Goal: Communication & Community: Answer question/provide support

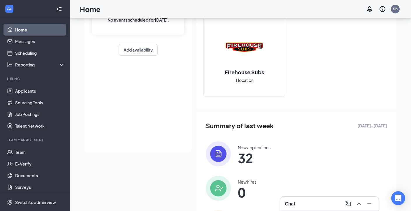
scroll to position [69, 0]
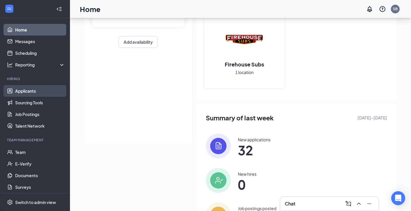
click at [38, 92] on link "Applicants" at bounding box center [40, 91] width 50 height 12
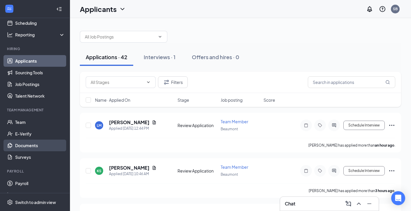
scroll to position [40, 0]
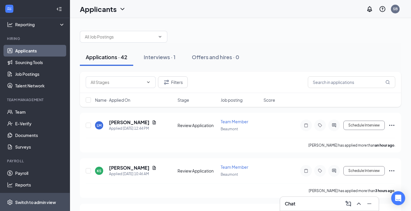
click at [42, 198] on span "Switch to admin view" at bounding box center [40, 202] width 50 height 18
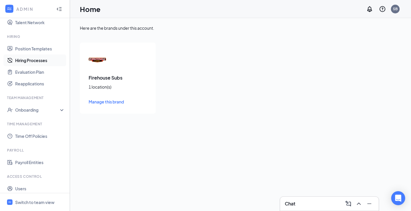
scroll to position [145, 0]
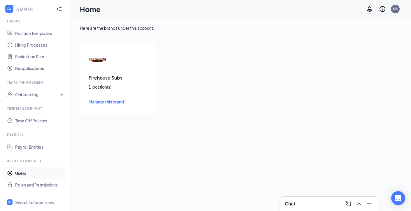
click at [22, 171] on link "Users" at bounding box center [40, 173] width 50 height 12
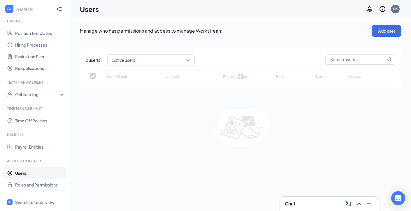
checkbox input "false"
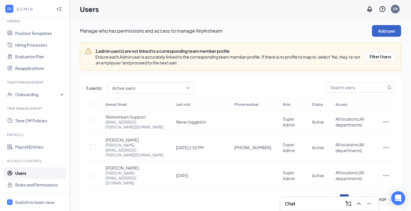
click at [387, 26] on button "Add user" at bounding box center [386, 31] width 29 height 12
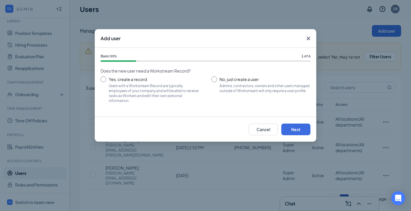
click at [308, 39] on icon "Cross" at bounding box center [308, 38] width 7 height 7
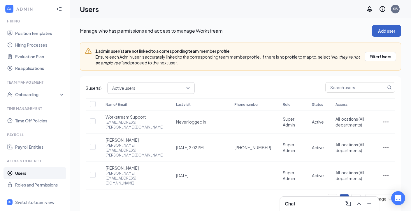
click at [385, 30] on button "Add user" at bounding box center [386, 31] width 29 height 12
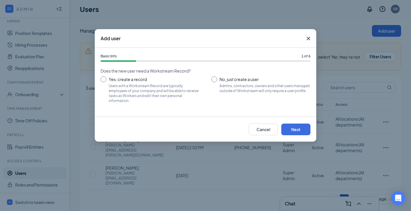
click at [158, 87] on input "Yes, create a record Users with a Workstream Record are typically employees of …" at bounding box center [150, 89] width 99 height 26
radio input "true"
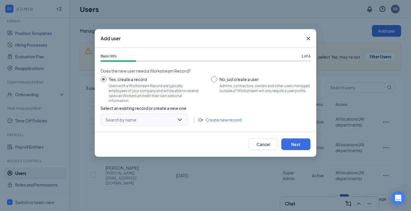
click at [140, 117] on input "search" at bounding box center [142, 120] width 76 height 12
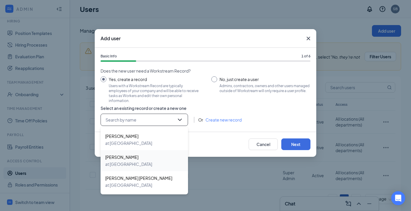
click at [138, 161] on span "at Beaumont" at bounding box center [128, 164] width 47 height 7
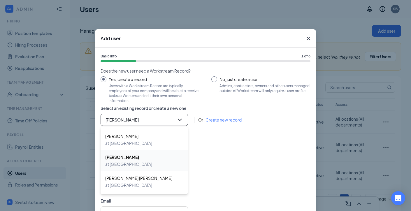
type input "(409) 812-6691"
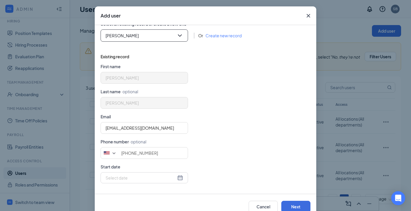
scroll to position [38, 0]
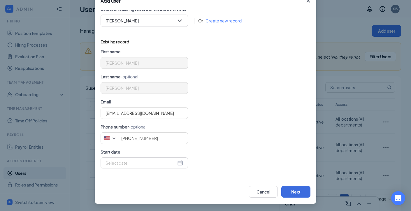
click at [181, 161] on div at bounding box center [145, 163] width 78 height 6
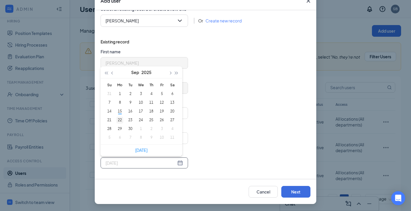
type input "2025-09-22"
click at [119, 122] on div "22" at bounding box center [119, 120] width 7 height 7
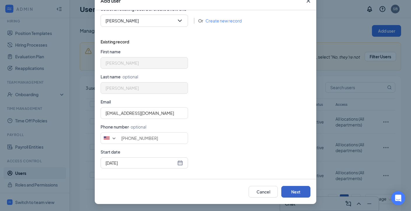
click at [306, 191] on button "Next" at bounding box center [295, 192] width 29 height 12
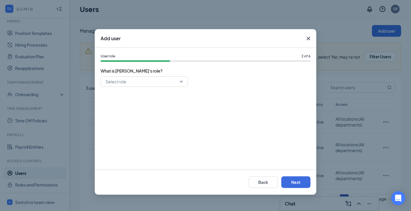
click at [130, 87] on div "Select role" at bounding box center [206, 119] width 210 height 87
click at [130, 84] on input "search" at bounding box center [142, 82] width 76 height 10
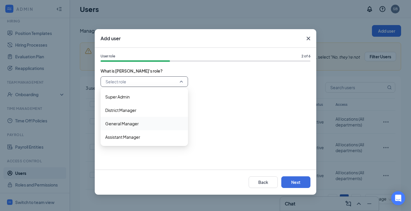
click at [139, 124] on span "General Manager" at bounding box center [144, 123] width 78 height 6
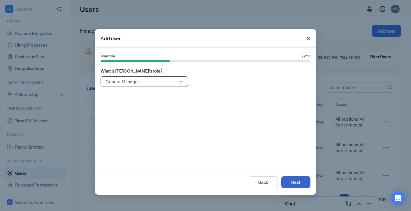
click at [304, 182] on button "Next" at bounding box center [295, 182] width 29 height 12
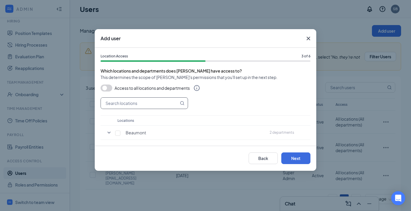
click at [131, 103] on input "text" at bounding box center [140, 103] width 78 height 11
click at [117, 132] on input "checkbox" at bounding box center [117, 133] width 5 height 5
checkbox input "true"
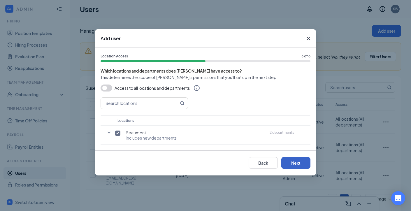
click at [293, 168] on button "Next" at bounding box center [295, 163] width 29 height 12
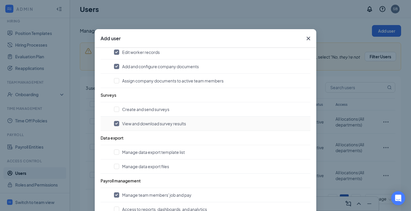
scroll to position [574, 0]
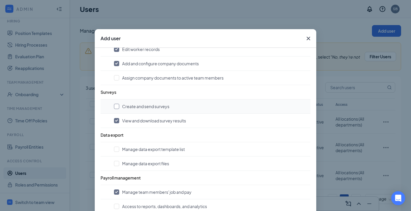
click at [114, 105] on input "checkbox" at bounding box center [116, 106] width 5 height 5
checkbox input "true"
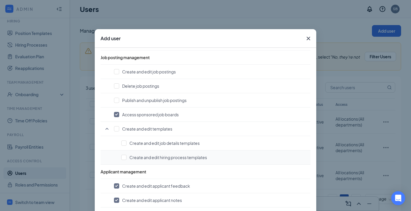
scroll to position [246, 0]
click at [116, 98] on input "checkbox" at bounding box center [116, 100] width 5 height 5
checkbox input "true"
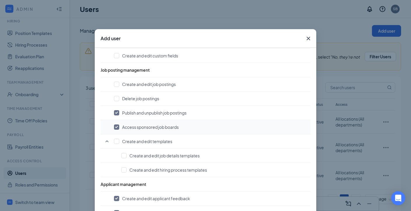
scroll to position [234, 0]
click at [114, 84] on input "checkbox" at bounding box center [116, 84] width 5 height 5
checkbox input "true"
click at [117, 97] on input "checkbox" at bounding box center [116, 98] width 5 height 5
checkbox input "true"
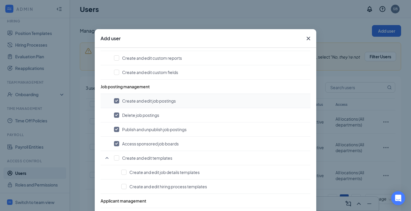
scroll to position [216, 0]
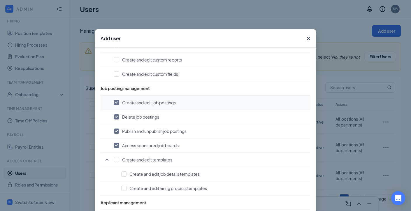
click at [116, 107] on td "Create and edit job postings" at bounding box center [206, 103] width 210 height 14
click at [116, 103] on input "checkbox" at bounding box center [116, 102] width 5 height 5
checkbox input "false"
click at [116, 115] on input "checkbox" at bounding box center [116, 116] width 5 height 5
checkbox input "false"
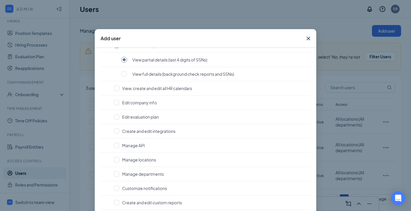
scroll to position [0, 0]
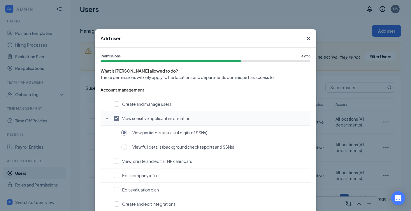
click at [106, 117] on icon "SmallChevronUp" at bounding box center [106, 118] width 7 height 7
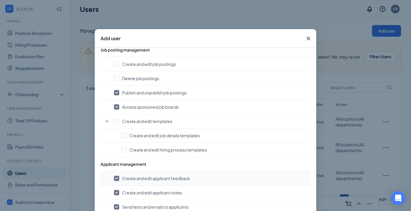
scroll to position [225, 0]
click at [105, 117] on td "Create and edit templates" at bounding box center [206, 122] width 210 height 14
click at [105, 119] on icon "SmallChevronUp" at bounding box center [106, 121] width 7 height 7
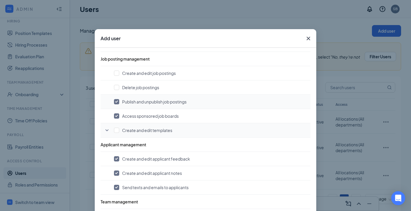
scroll to position [0, 0]
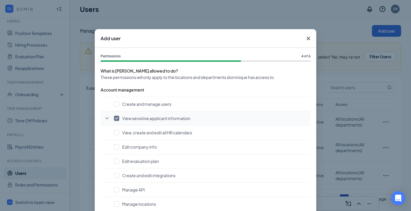
click at [105, 117] on icon "SmallChevronDown" at bounding box center [106, 118] width 7 height 7
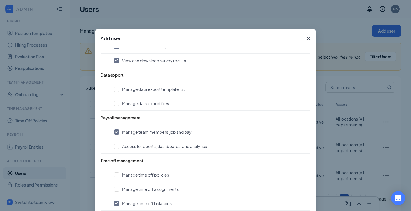
scroll to position [38, 0]
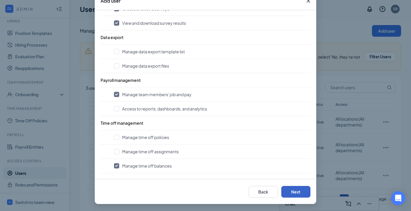
click at [301, 193] on button "Next" at bounding box center [295, 192] width 29 height 12
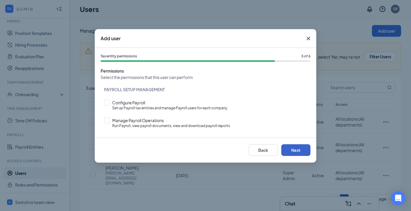
click at [301, 148] on button "Next" at bounding box center [295, 150] width 29 height 12
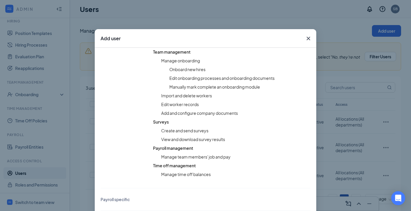
scroll to position [38, 0]
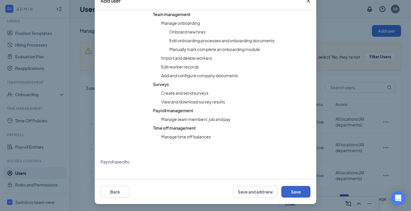
click at [299, 194] on button "Save" at bounding box center [295, 192] width 29 height 12
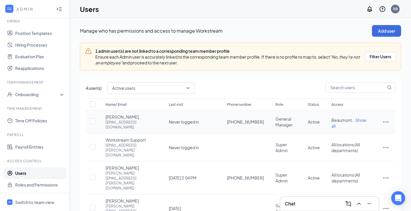
click at [366, 126] on span "Show all" at bounding box center [348, 122] width 35 height 11
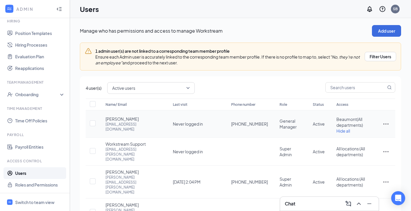
click at [387, 130] on td at bounding box center [386, 123] width 19 height 27
click at [387, 126] on icon "ActionsIcon" at bounding box center [385, 123] width 7 height 7
click at [369, 138] on span "Edit user" at bounding box center [366, 139] width 36 height 6
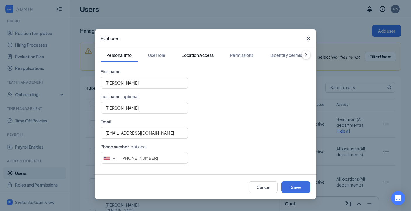
click at [201, 56] on div "Location Access" at bounding box center [198, 55] width 32 height 6
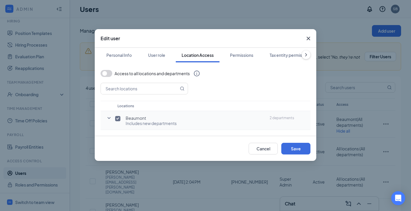
click at [119, 119] on input "checkbox" at bounding box center [117, 118] width 5 height 5
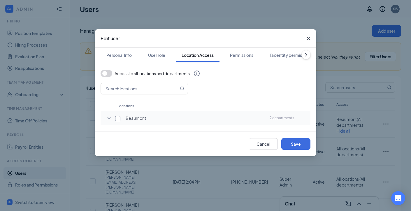
click at [119, 119] on input "checkbox" at bounding box center [117, 118] width 5 height 5
checkbox input "true"
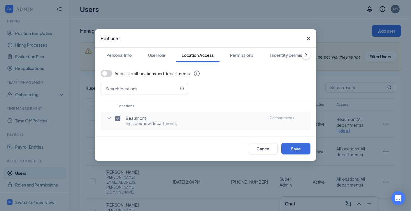
click at [110, 120] on icon "SmallChevronDown" at bounding box center [109, 118] width 7 height 7
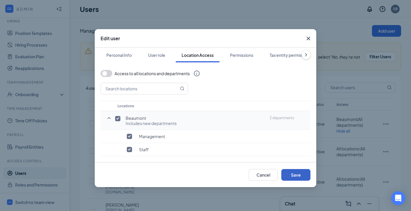
click at [300, 177] on button "Save" at bounding box center [295, 175] width 29 height 12
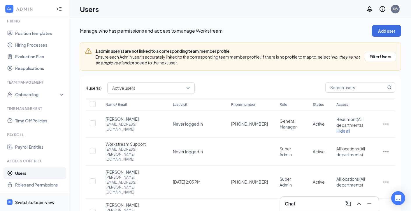
click at [38, 205] on div "Switch to team view" at bounding box center [34, 202] width 39 height 6
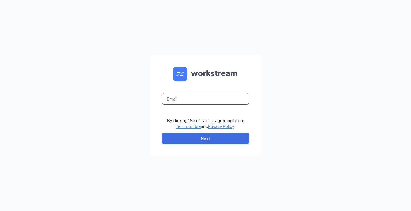
click at [183, 102] on input "text" at bounding box center [205, 99] width 87 height 12
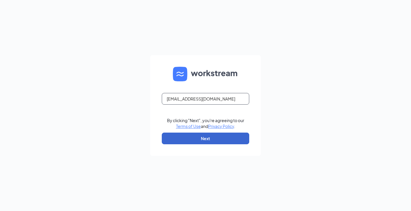
type input "[EMAIL_ADDRESS][DOMAIN_NAME]"
click at [183, 134] on button "Next" at bounding box center [205, 139] width 87 height 12
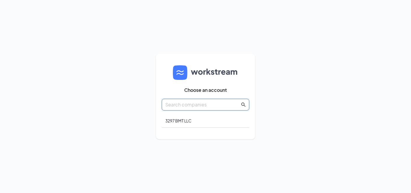
click at [215, 102] on input "text" at bounding box center [202, 104] width 75 height 7
click at [197, 122] on div "3297 BMT LLC" at bounding box center [205, 121] width 87 height 14
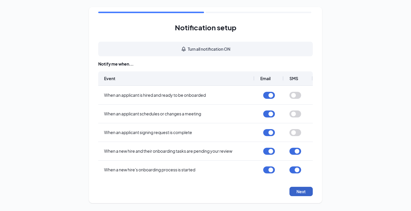
click at [302, 192] on button "Next" at bounding box center [300, 191] width 23 height 9
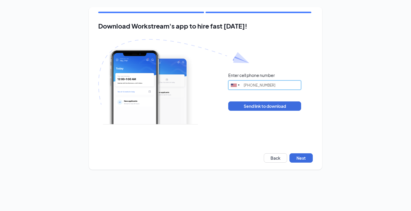
click at [254, 85] on input "(409) 812-6691" at bounding box center [264, 84] width 73 height 9
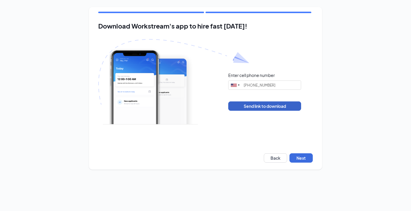
click at [281, 104] on button "Send link to download" at bounding box center [264, 105] width 73 height 9
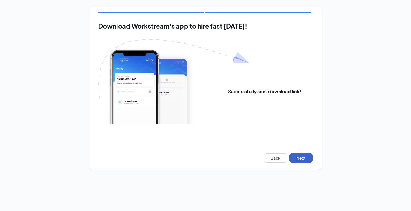
click at [307, 157] on button "Next" at bounding box center [300, 157] width 23 height 9
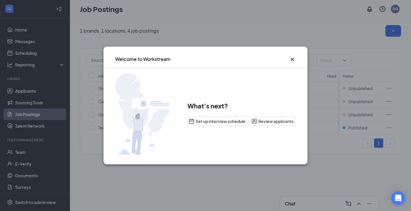
click at [292, 59] on icon "Cross" at bounding box center [292, 59] width 3 height 3
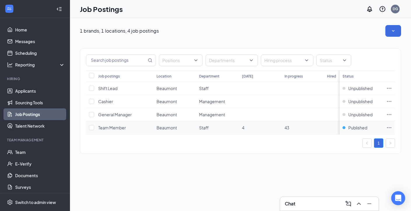
click at [261, 128] on td "4" at bounding box center [260, 127] width 43 height 13
click at [280, 127] on td "4" at bounding box center [260, 127] width 43 height 13
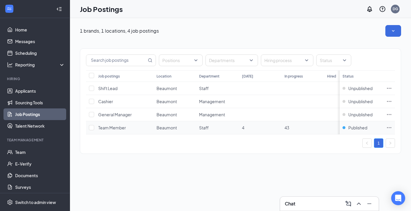
click at [280, 127] on td "4" at bounding box center [260, 127] width 43 height 13
click at [310, 126] on td "43" at bounding box center [303, 127] width 43 height 13
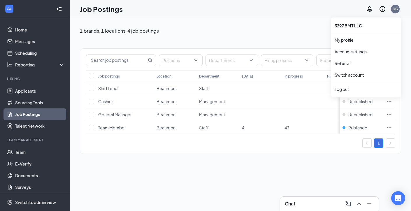
click at [397, 10] on div "DG" at bounding box center [396, 8] width 6 height 5
click at [363, 52] on link "Account settings" at bounding box center [366, 52] width 63 height 6
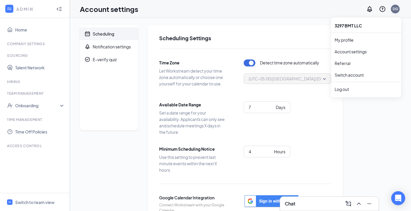
click at [398, 7] on div "DG" at bounding box center [395, 9] width 9 height 9
click at [350, 41] on link "My profile" at bounding box center [366, 40] width 63 height 6
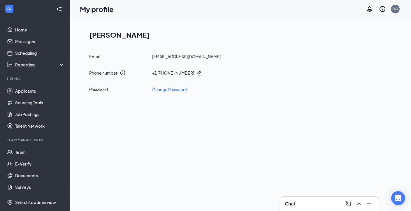
click at [174, 94] on div "Dominique Gabriel Email dominique.gabriel1591@gmail.com Phone number + 1 (409) …" at bounding box center [240, 61] width 321 height 72
click at [173, 89] on link "Change Password" at bounding box center [169, 89] width 35 height 6
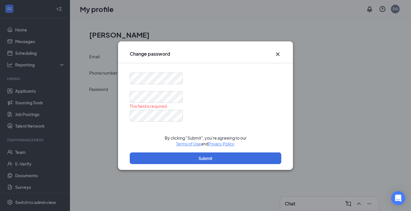
click at [278, 54] on icon "Cross" at bounding box center [277, 53] width 3 height 3
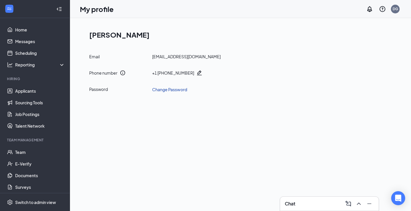
click at [181, 91] on link "Change Password" at bounding box center [169, 89] width 35 height 6
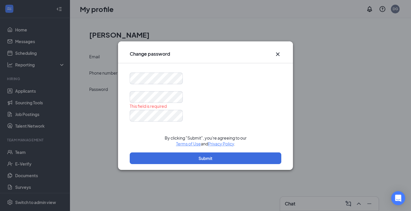
click at [231, 86] on form "This field is required By clicking "Submit", you're agreeing to our Terms of Us…" at bounding box center [206, 121] width 152 height 97
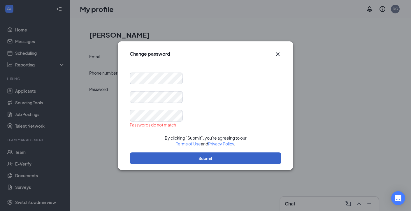
click at [155, 156] on button "Submit" at bounding box center [206, 158] width 152 height 12
drag, startPoint x: 155, startPoint y: 156, endPoint x: 165, endPoint y: 107, distance: 49.7
click at [165, 107] on form "Passwords do not match By clicking "Submit", you're agreeing to our Terms of Us…" at bounding box center [206, 121] width 152 height 97
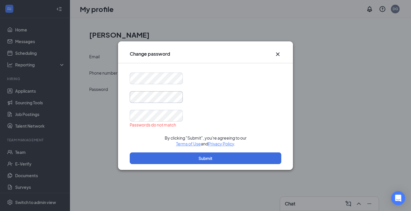
click at [114, 108] on div "Change password Passwords do not match By clicking "Submit", you're agreeing to…" at bounding box center [205, 105] width 411 height 211
click at [118, 124] on div "Passwords do not match By clicking "Submit", you're agreeing to our Terms of Us…" at bounding box center [205, 116] width 175 height 107
click at [178, 107] on form "Passwords do not match By clicking "Submit", you're agreeing to our Terms of Us…" at bounding box center [206, 121] width 152 height 97
click at [202, 132] on form "Passwords do not match By clicking "Submit", you're agreeing to our Terms of Us…" at bounding box center [206, 121] width 152 height 97
click at [181, 107] on form "Passwords do not match By clicking "Submit", you're agreeing to our Terms of Us…" at bounding box center [206, 121] width 152 height 97
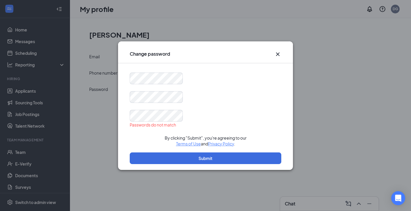
drag, startPoint x: 181, startPoint y: 107, endPoint x: 173, endPoint y: 88, distance: 20.7
click at [180, 106] on form "Passwords do not match By clicking "Submit", you're agreeing to our Terms of Us…" at bounding box center [206, 121] width 152 height 97
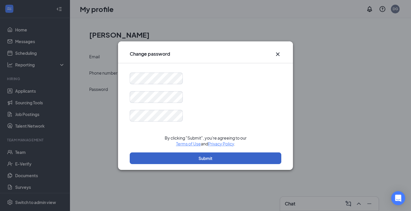
click at [180, 157] on button "Submit" at bounding box center [206, 158] width 152 height 12
click at [186, 157] on button "Submit" at bounding box center [206, 158] width 152 height 12
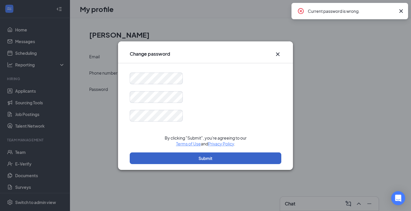
click at [186, 157] on button "Submit" at bounding box center [206, 158] width 152 height 12
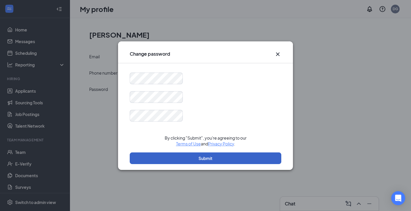
click at [194, 157] on button "Submit" at bounding box center [206, 158] width 152 height 12
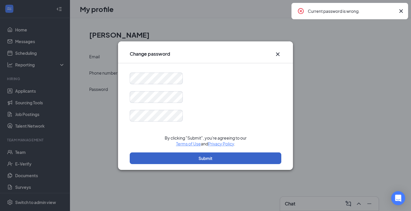
click at [193, 157] on button "Submit" at bounding box center [206, 158] width 152 height 12
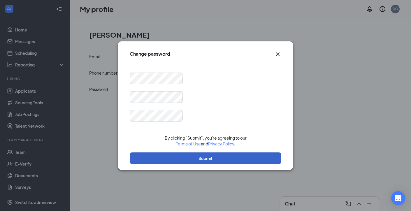
click at [193, 157] on button "Submit" at bounding box center [206, 158] width 152 height 12
drag, startPoint x: 193, startPoint y: 157, endPoint x: 202, endPoint y: 115, distance: 42.9
click at [202, 117] on form "By clicking "Submit", you're agreeing to our Terms of Use and Privacy Policy . …" at bounding box center [206, 121] width 152 height 97
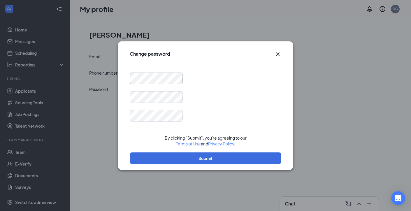
click at [174, 71] on div "By clicking "Submit", you're agreeing to our Terms of Use and Privacy Policy . …" at bounding box center [205, 116] width 175 height 107
click at [173, 70] on div "By clicking "Submit", you're agreeing to our Terms of Use and Privacy Policy . …" at bounding box center [205, 116] width 175 height 107
click at [278, 54] on icon "Cross" at bounding box center [277, 53] width 3 height 3
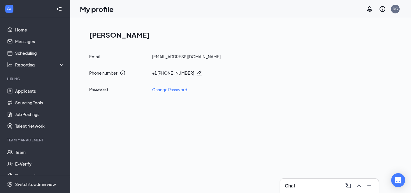
click at [402, 12] on div "My profile DG" at bounding box center [240, 9] width 341 height 18
click at [396, 9] on div "DG" at bounding box center [396, 8] width 6 height 5
click at [351, 87] on div "Log out" at bounding box center [366, 89] width 63 height 6
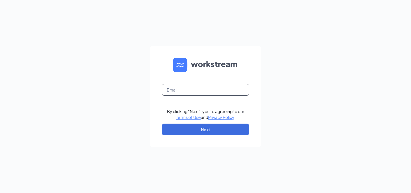
click at [206, 86] on input "text" at bounding box center [205, 90] width 87 height 12
type input "[PERSON_NAME][EMAIL_ADDRESS][PERSON_NAME][DOMAIN_NAME]"
click at [205, 136] on form "[PERSON_NAME][EMAIL_ADDRESS][PERSON_NAME][DOMAIN_NAME] By clicking "Next", you'…" at bounding box center [205, 96] width 111 height 101
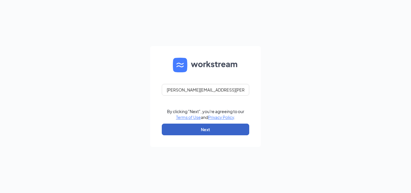
click at [206, 129] on button "Next" at bounding box center [205, 130] width 87 height 12
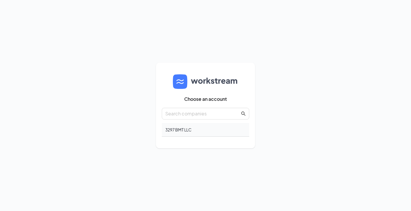
click at [187, 129] on div "3297 BMT LLC" at bounding box center [205, 130] width 87 height 14
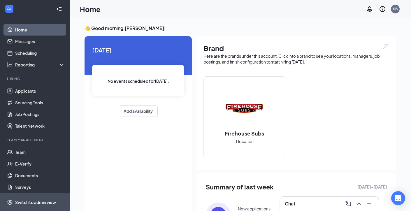
click at [31, 198] on span "Switch to admin view" at bounding box center [40, 202] width 50 height 18
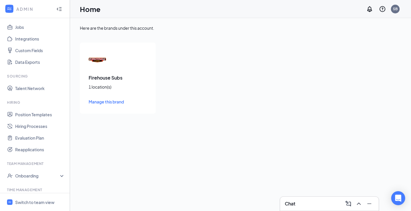
scroll to position [145, 0]
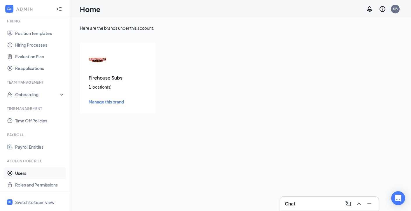
click at [30, 175] on link "Users" at bounding box center [40, 173] width 50 height 12
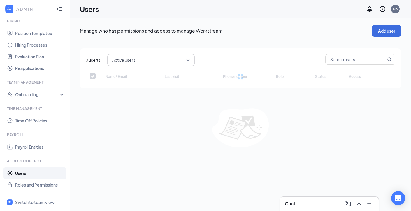
checkbox input "false"
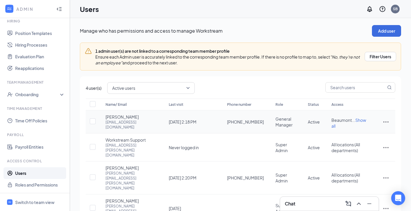
click at [383, 123] on icon "ActionsIcon" at bounding box center [385, 121] width 7 height 7
click at [367, 137] on span "Edit user" at bounding box center [366, 135] width 36 height 6
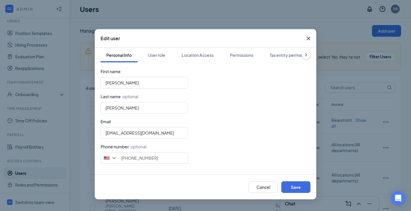
click at [307, 54] on icon "ChevronRight" at bounding box center [306, 55] width 6 height 6
click at [307, 54] on button "Link team profile" at bounding box center [288, 55] width 44 height 15
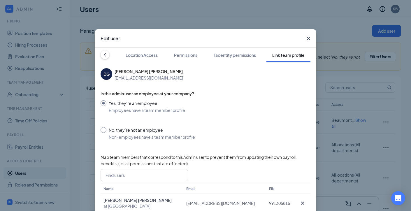
scroll to position [2, 0]
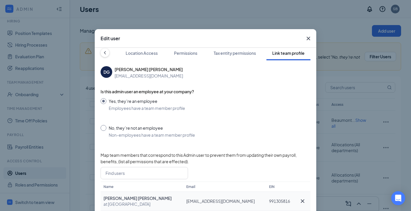
click at [214, 199] on td "dominique.gabriel1591@gmail.com" at bounding box center [224, 201] width 83 height 19
click at [103, 51] on icon "ChevronLeft" at bounding box center [105, 53] width 6 height 6
click at [112, 52] on div "Personal Info" at bounding box center [118, 53] width 25 height 6
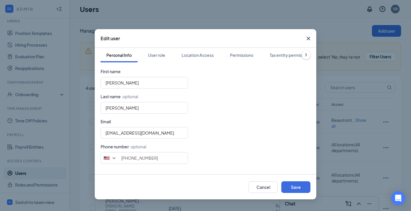
scroll to position [10, 0]
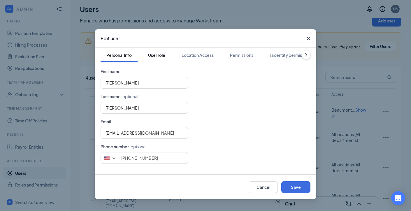
click at [155, 51] on button "User role" at bounding box center [156, 55] width 29 height 15
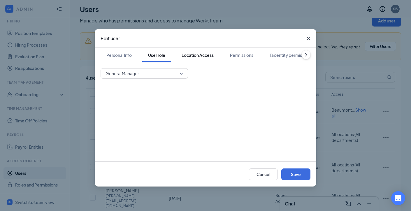
click at [199, 52] on button "Location Access" at bounding box center [198, 55] width 44 height 15
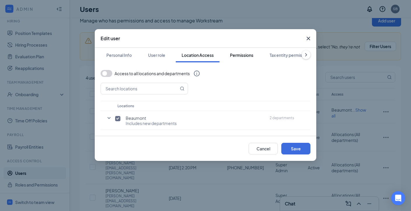
click at [240, 55] on div "Permissions" at bounding box center [241, 55] width 23 height 6
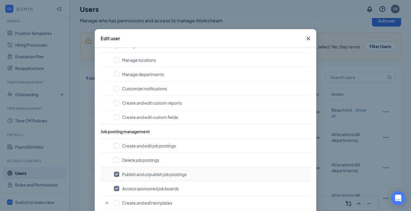
scroll to position [0, 0]
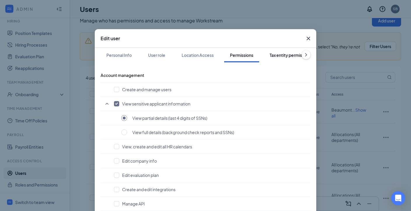
click at [281, 52] on button "Tax entity permissions" at bounding box center [291, 55] width 54 height 15
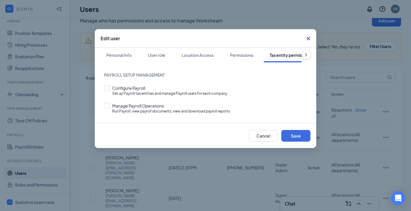
scroll to position [0, 18]
click at [305, 57] on icon "ChevronRight" at bounding box center [306, 55] width 6 height 6
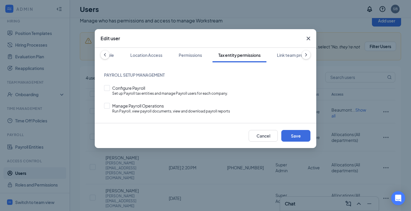
scroll to position [0, 58]
click at [297, 55] on div "Link team profile" at bounding box center [288, 55] width 32 height 6
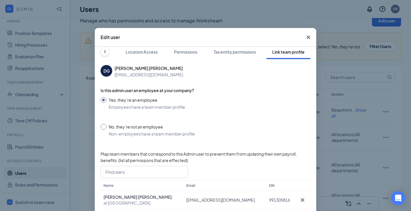
scroll to position [0, 0]
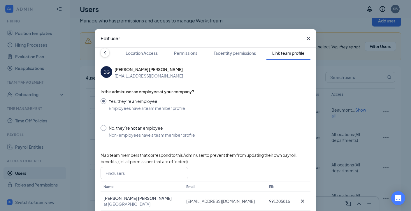
click at [106, 52] on icon "ChevronLeft" at bounding box center [105, 53] width 6 height 6
click at [106, 52] on button "Personal Info" at bounding box center [119, 53] width 37 height 15
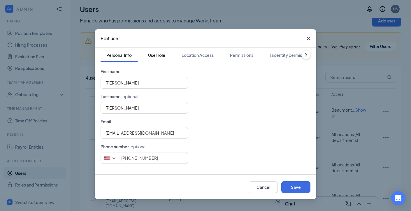
click at [161, 56] on div "User role" at bounding box center [156, 55] width 17 height 6
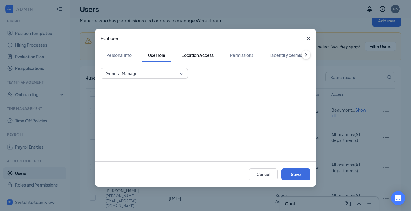
click at [196, 57] on div "Location Access" at bounding box center [198, 55] width 32 height 6
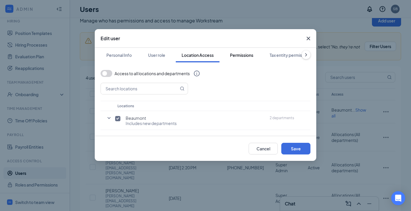
click at [245, 61] on button "Permissions" at bounding box center [241, 55] width 35 height 15
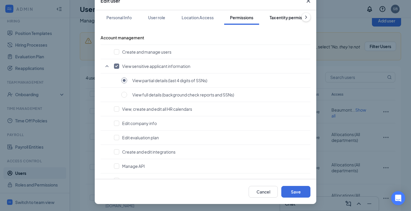
click at [284, 20] on div "Tax entity permissions" at bounding box center [291, 18] width 42 height 6
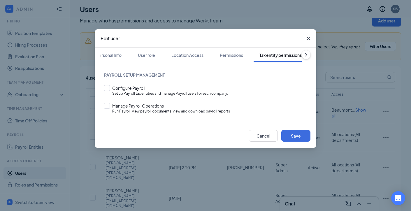
scroll to position [0, 18]
click at [307, 55] on icon "ChevronRight" at bounding box center [306, 55] width 6 height 6
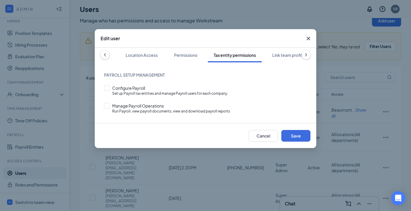
scroll to position [0, 58]
click at [292, 55] on div "Link team profile" at bounding box center [288, 55] width 32 height 6
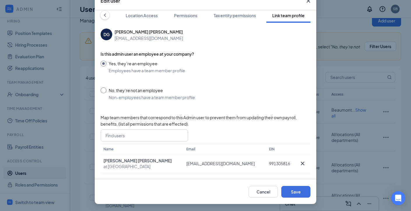
scroll to position [31, 0]
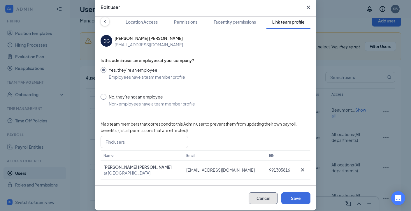
click at [268, 197] on button "Cancel" at bounding box center [263, 198] width 29 height 12
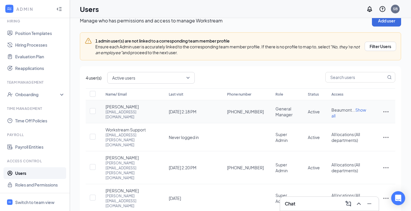
click at [270, 112] on td "General Manager" at bounding box center [286, 111] width 32 height 23
click at [362, 113] on span "Show all" at bounding box center [348, 112] width 35 height 11
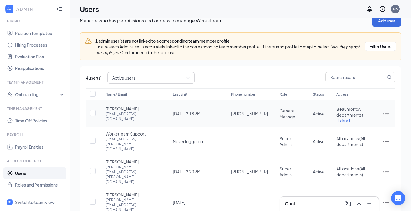
click at [385, 117] on icon "ActionsIcon" at bounding box center [385, 113] width 7 height 7
click at [333, 88] on th "Access" at bounding box center [354, 94] width 46 height 12
click at [56, 201] on span "Switch to team view" at bounding box center [40, 202] width 50 height 18
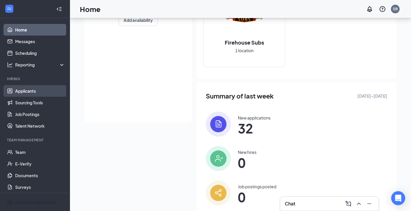
click at [36, 89] on link "Applicants" at bounding box center [40, 91] width 50 height 12
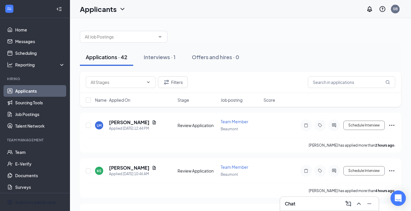
click at [394, 198] on div "Open Intercom Messenger" at bounding box center [398, 198] width 15 height 15
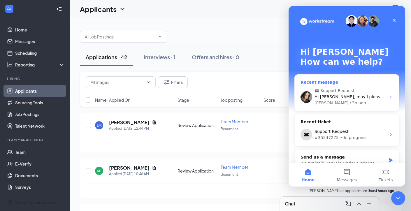
click at [360, 91] on span "Support Request" at bounding box center [347, 91] width 66 height 6
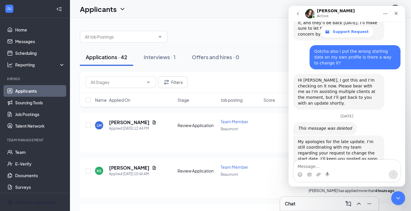
scroll to position [323, 0]
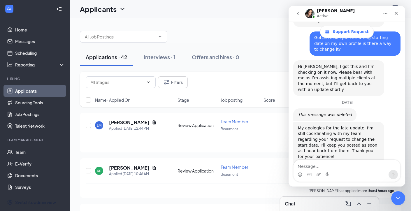
click at [352, 166] on textarea "Message…" at bounding box center [346, 165] width 107 height 10
type textarea "e"
click at [345, 165] on textarea "e" at bounding box center [346, 165] width 107 height 10
type textarea "Yes it should be Sept. 22nd"
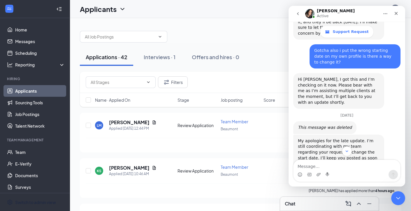
scroll to position [340, 0]
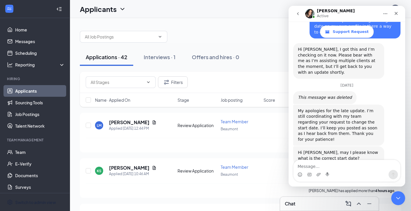
click at [259, 52] on div "Applications · 42 Interviews · 1 Offers and hires · 0" at bounding box center [240, 56] width 321 height 17
click at [298, 15] on icon "go back" at bounding box center [298, 13] width 5 height 5
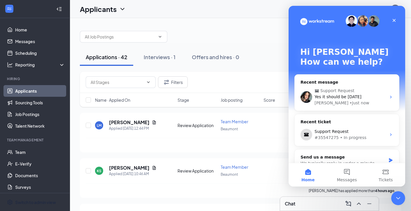
scroll to position [0, 0]
click at [249, 68] on div "Applications · 42 Interviews · 1 Offers and hires · 0" at bounding box center [240, 57] width 321 height 29
click at [397, 200] on icon "Close Intercom Messenger" at bounding box center [397, 197] width 7 height 7
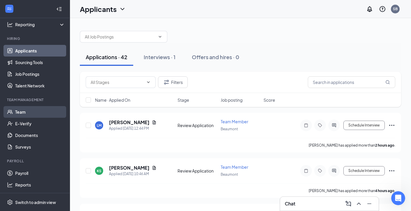
click at [29, 112] on link "Team" at bounding box center [40, 112] width 50 height 12
